Goal: Task Accomplishment & Management: Manage account settings

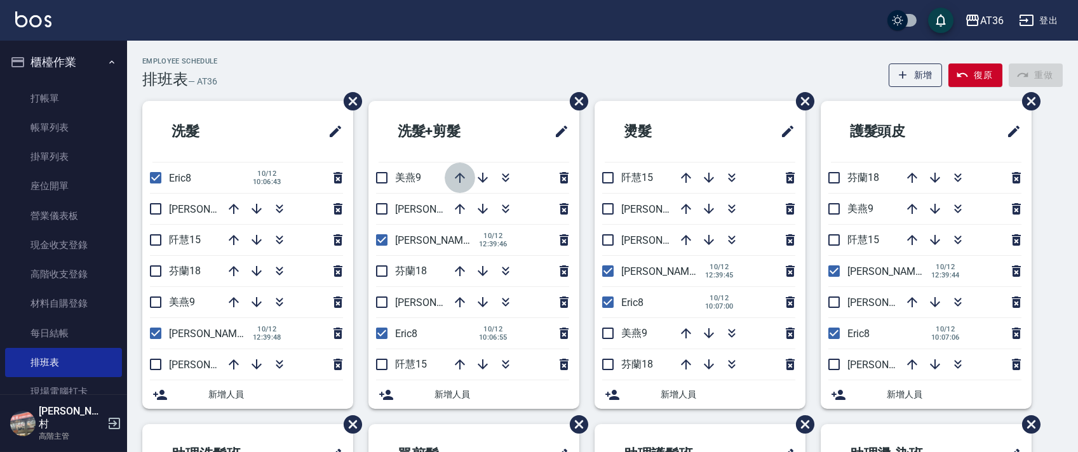
click at [460, 175] on icon "button" at bounding box center [460, 178] width 10 height 10
click at [381, 176] on input "checkbox" at bounding box center [382, 178] width 27 height 27
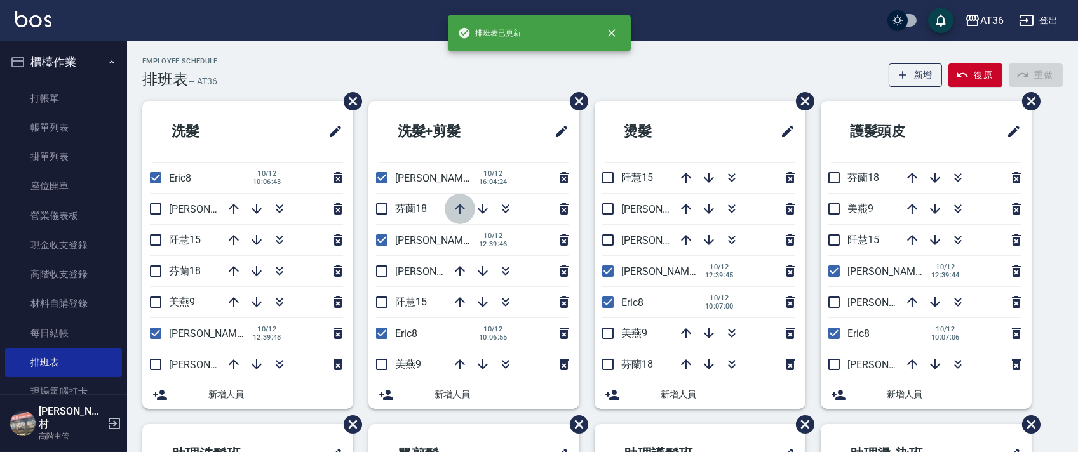
click at [459, 208] on icon "button" at bounding box center [459, 208] width 15 height 15
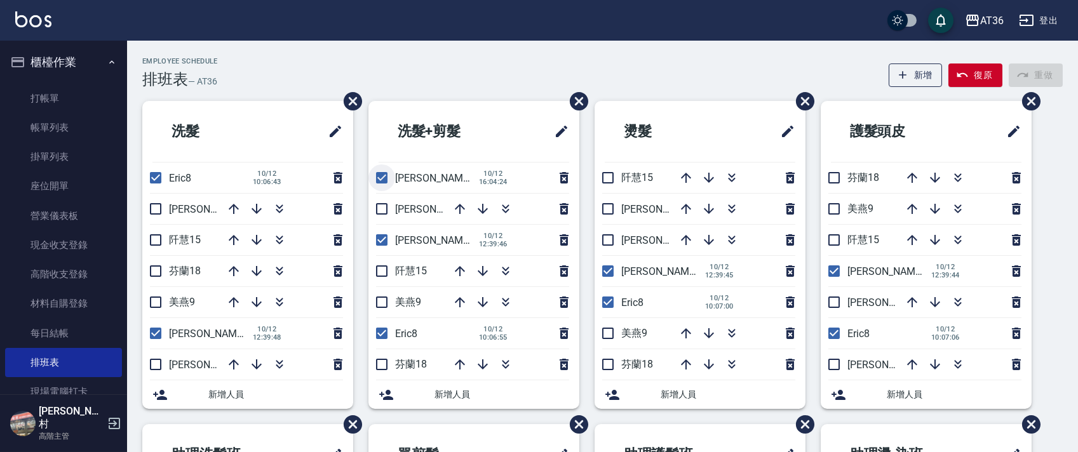
click at [382, 179] on input "checkbox" at bounding box center [382, 178] width 27 height 27
click at [384, 178] on input "checkbox" at bounding box center [382, 178] width 27 height 27
checkbox input "true"
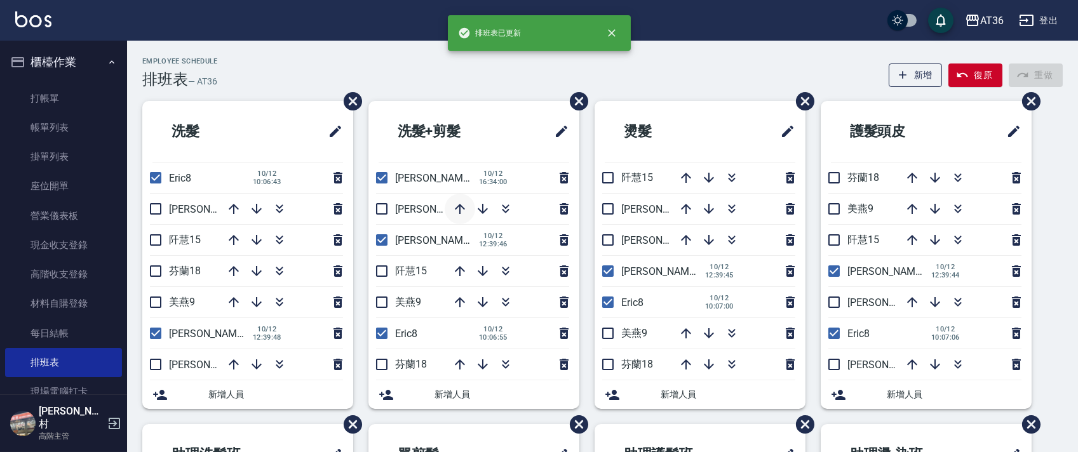
click at [461, 210] on icon "button" at bounding box center [459, 208] width 15 height 15
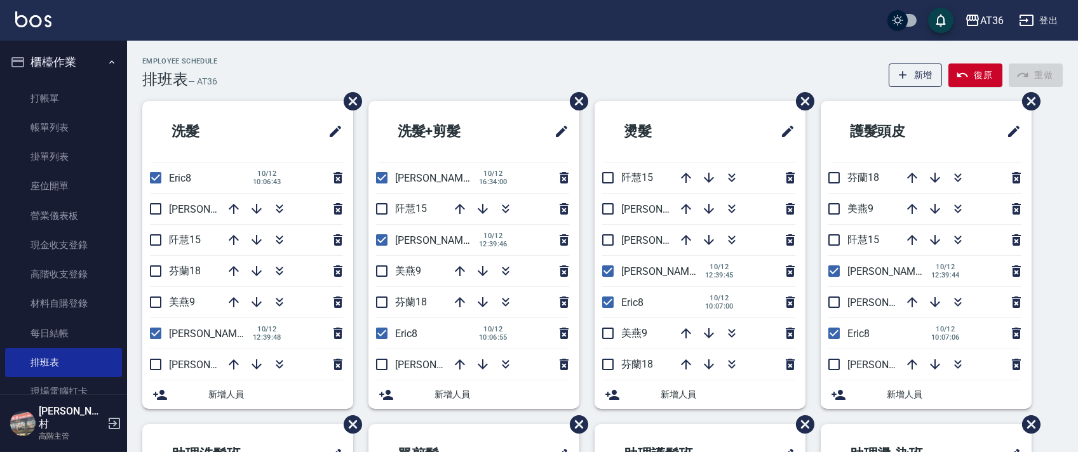
scroll to position [301, 0]
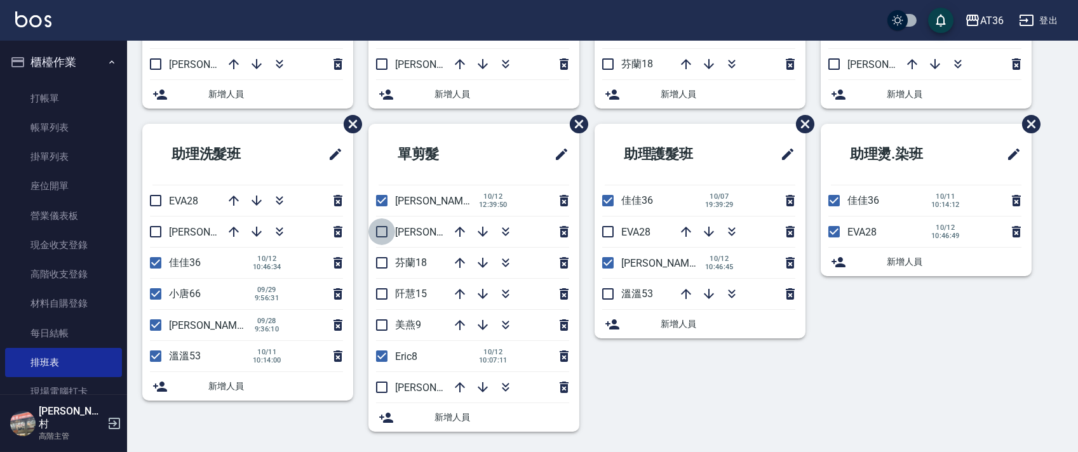
click at [388, 229] on input "checkbox" at bounding box center [382, 232] width 27 height 27
checkbox input "true"
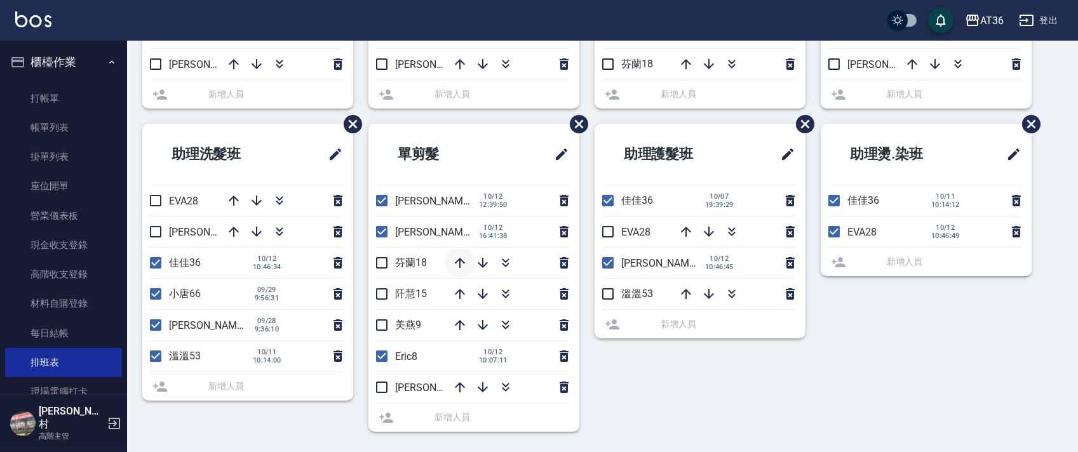
click at [464, 261] on icon "button" at bounding box center [459, 262] width 15 height 15
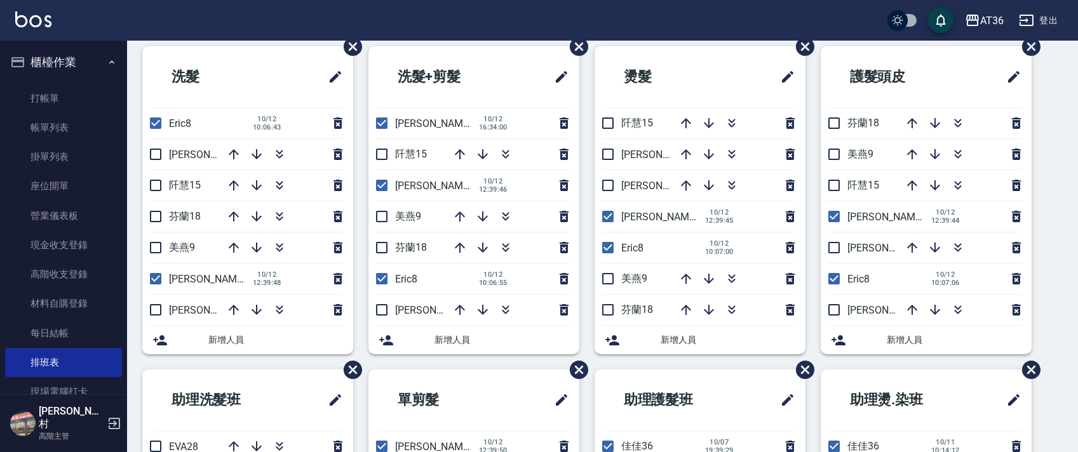
scroll to position [0, 0]
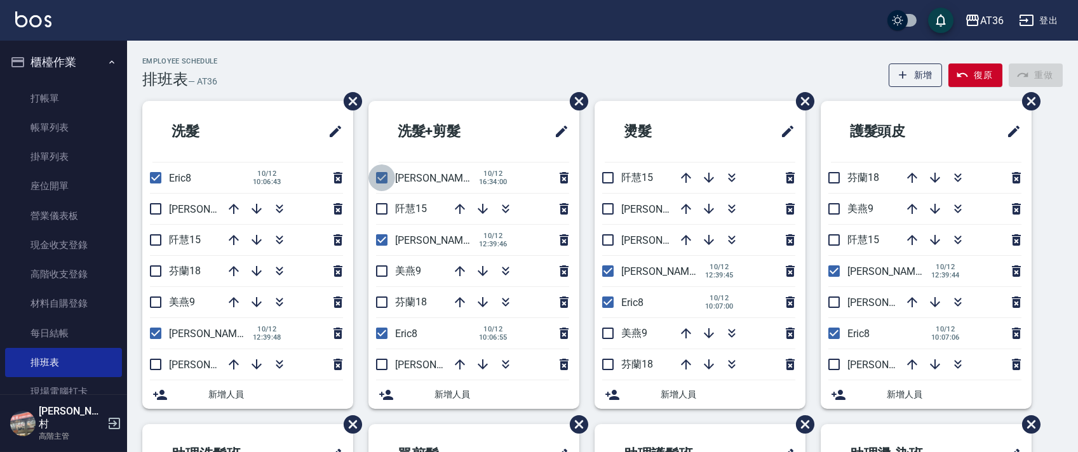
click at [382, 173] on input "checkbox" at bounding box center [382, 178] width 27 height 27
checkbox input "false"
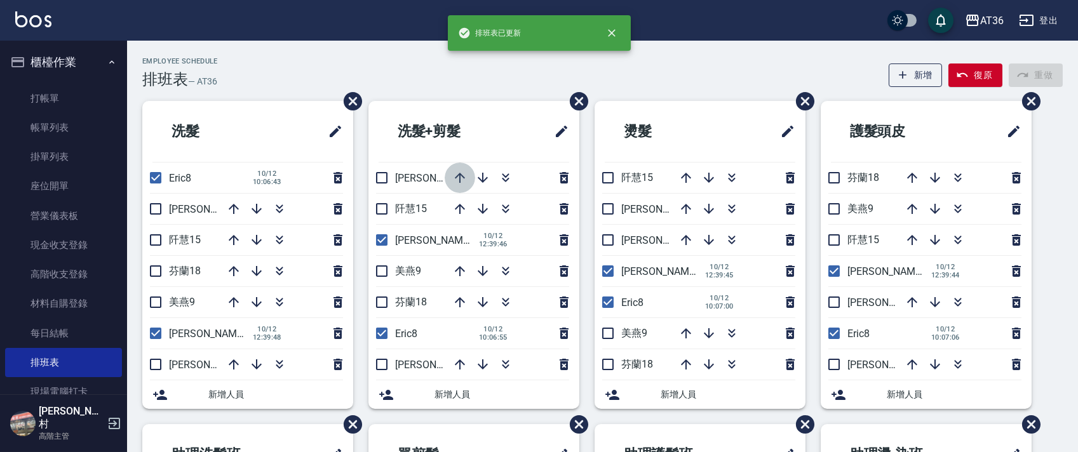
click at [460, 177] on icon "button" at bounding box center [459, 177] width 15 height 15
click at [234, 208] on icon "button" at bounding box center [234, 209] width 10 height 10
